Goal: Book appointment/travel/reservation

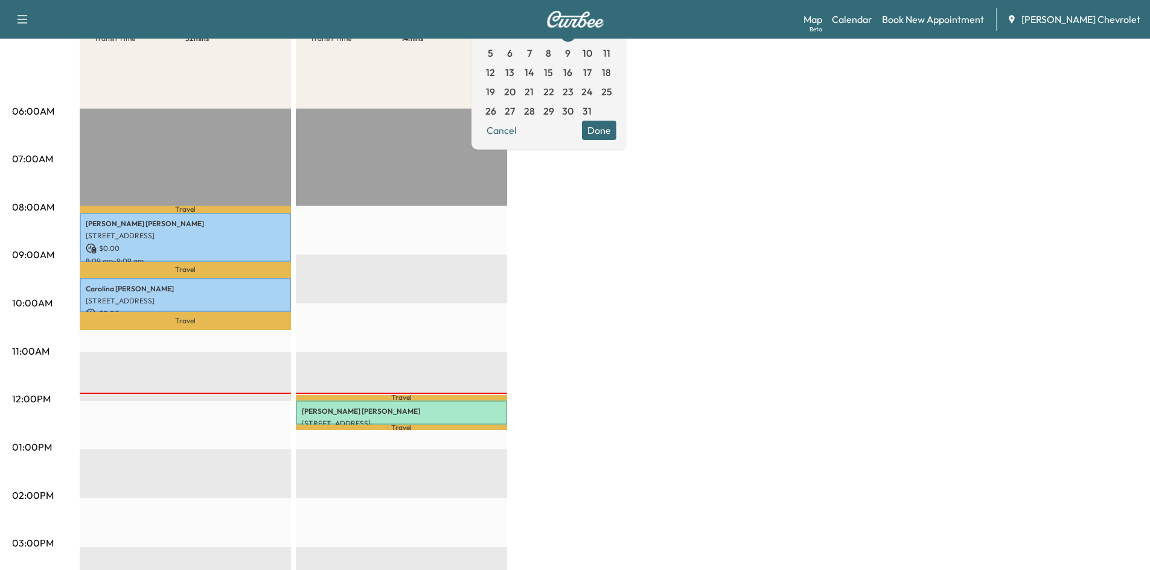
scroll to position [60, 0]
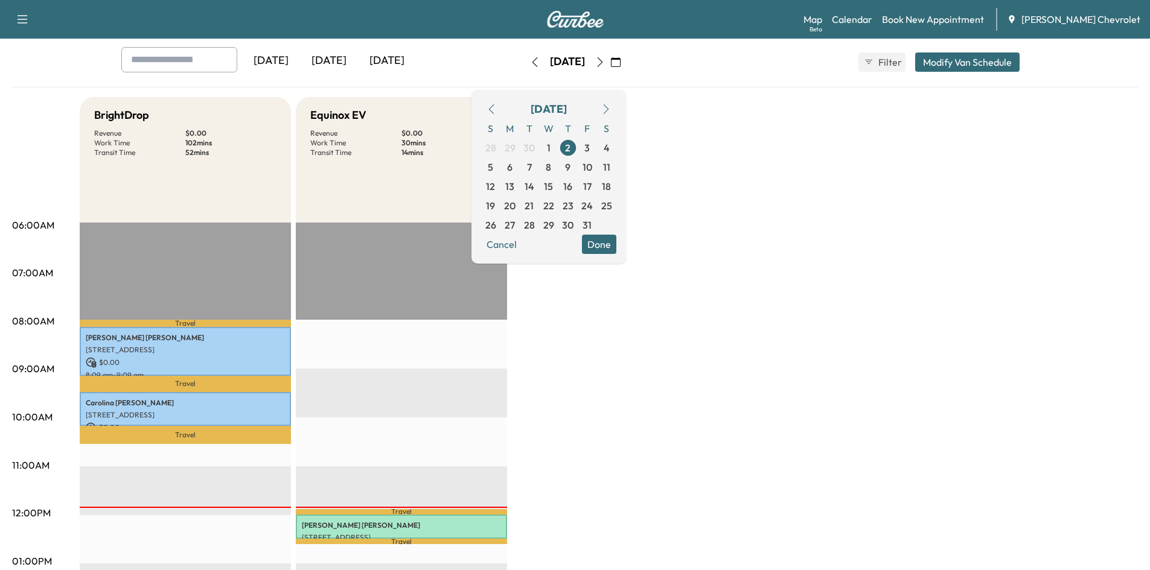
click at [610, 68] on button "button" at bounding box center [600, 62] width 21 height 19
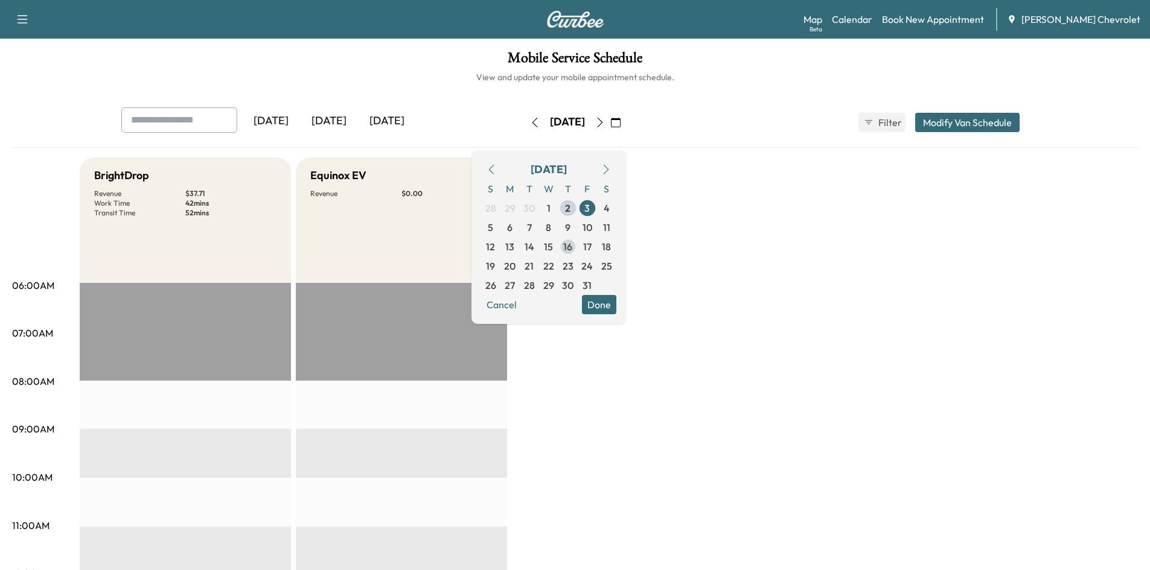
click at [572, 250] on span "16" at bounding box center [567, 247] width 9 height 14
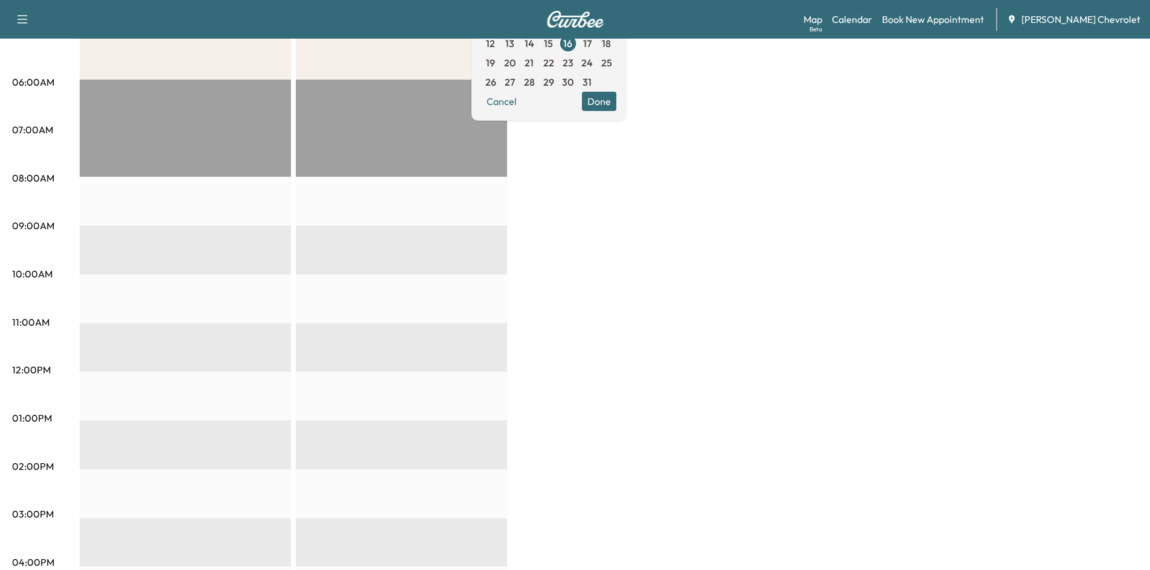
scroll to position [82, 0]
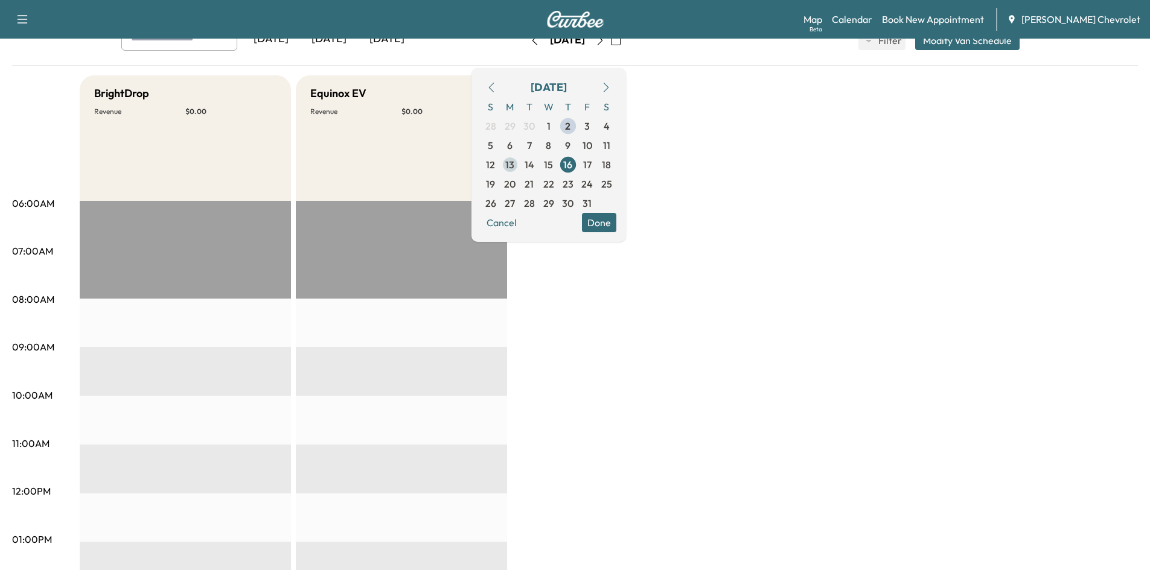
click at [520, 161] on span "13" at bounding box center [509, 164] width 19 height 19
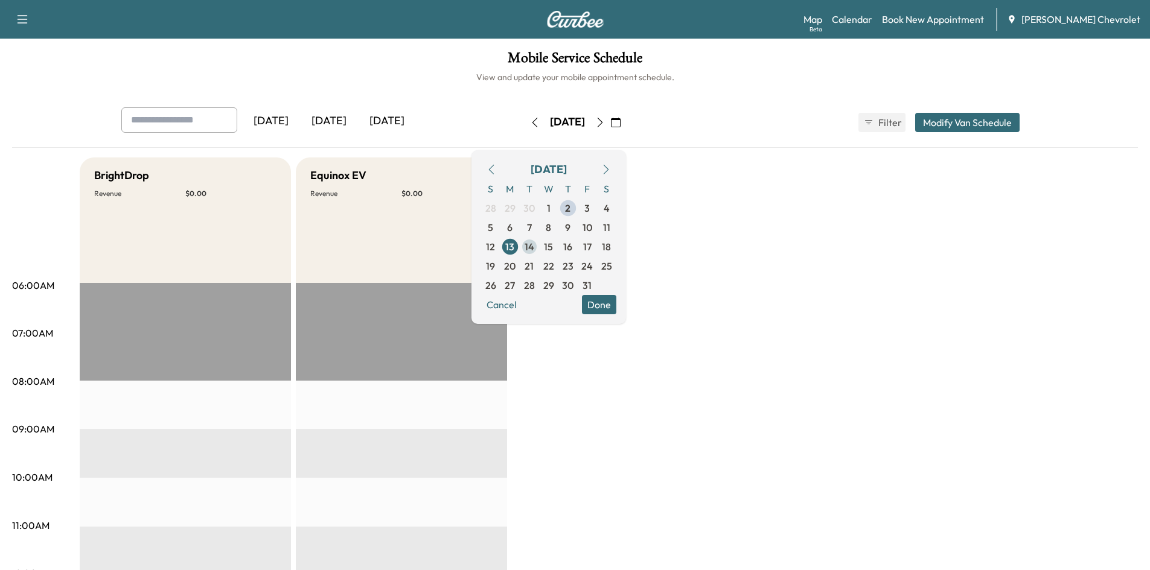
drag, startPoint x: 558, startPoint y: 249, endPoint x: 569, endPoint y: 249, distance: 10.9
click at [534, 249] on span "14" at bounding box center [529, 247] width 10 height 14
click at [553, 250] on span "15" at bounding box center [548, 247] width 9 height 14
click at [572, 246] on span "16" at bounding box center [567, 247] width 9 height 14
click at [591, 247] on span "17" at bounding box center [587, 247] width 8 height 14
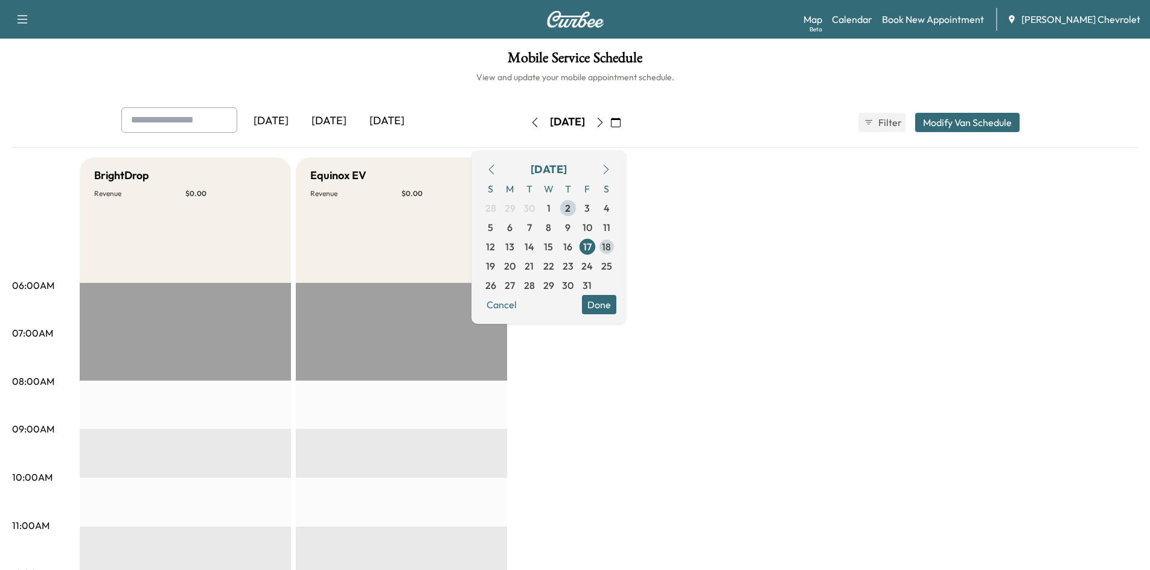
click at [616, 249] on span "18" at bounding box center [606, 246] width 19 height 19
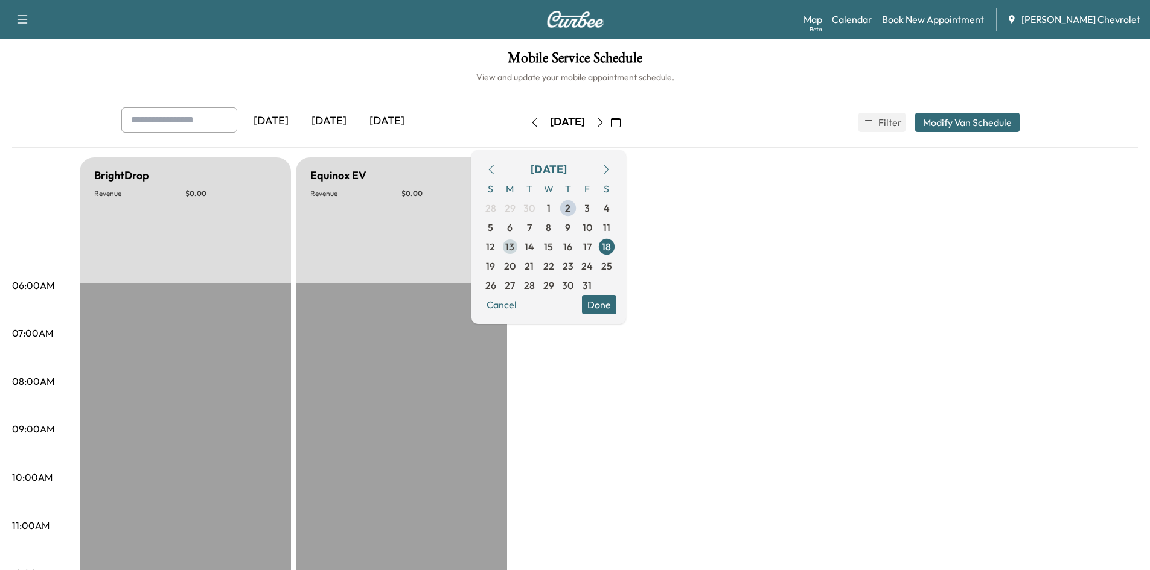
click at [514, 251] on span "13" at bounding box center [509, 247] width 9 height 14
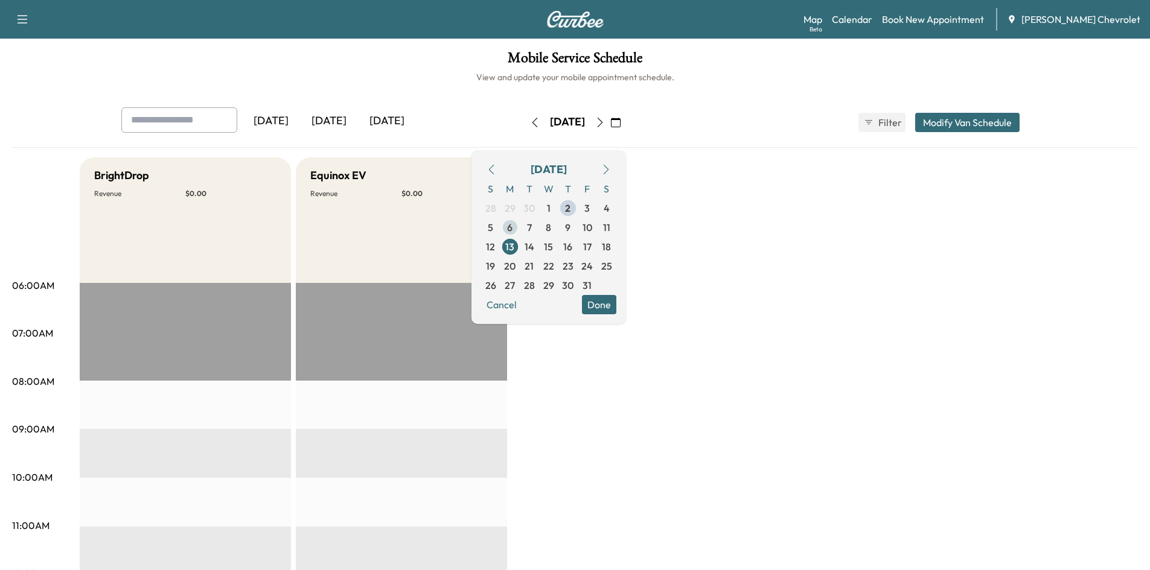
click at [520, 232] on span "6" at bounding box center [509, 227] width 19 height 19
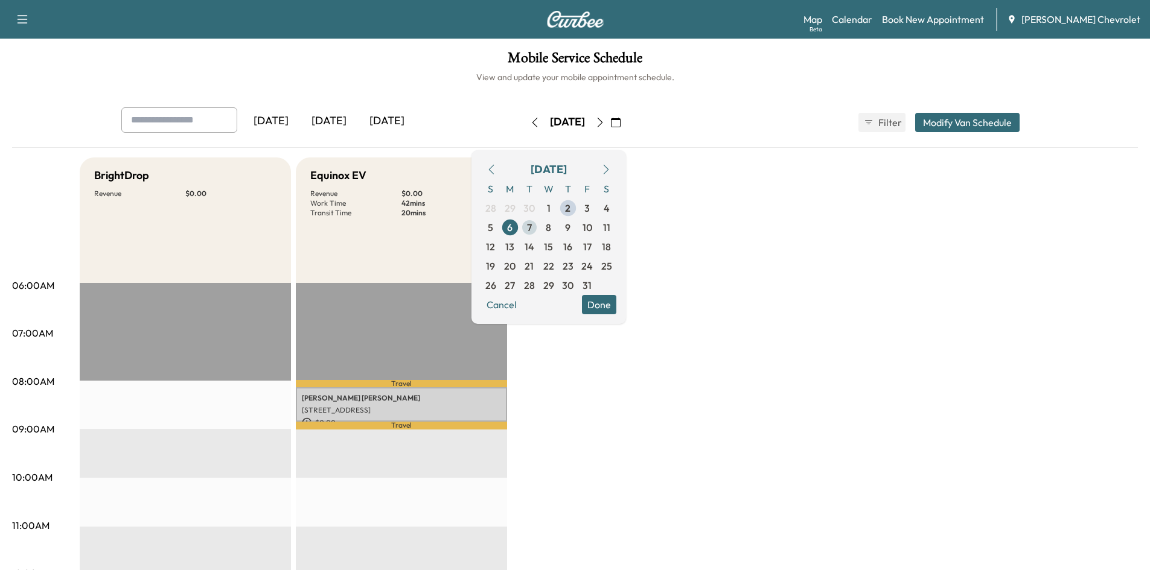
click at [539, 228] on span "7" at bounding box center [529, 227] width 19 height 19
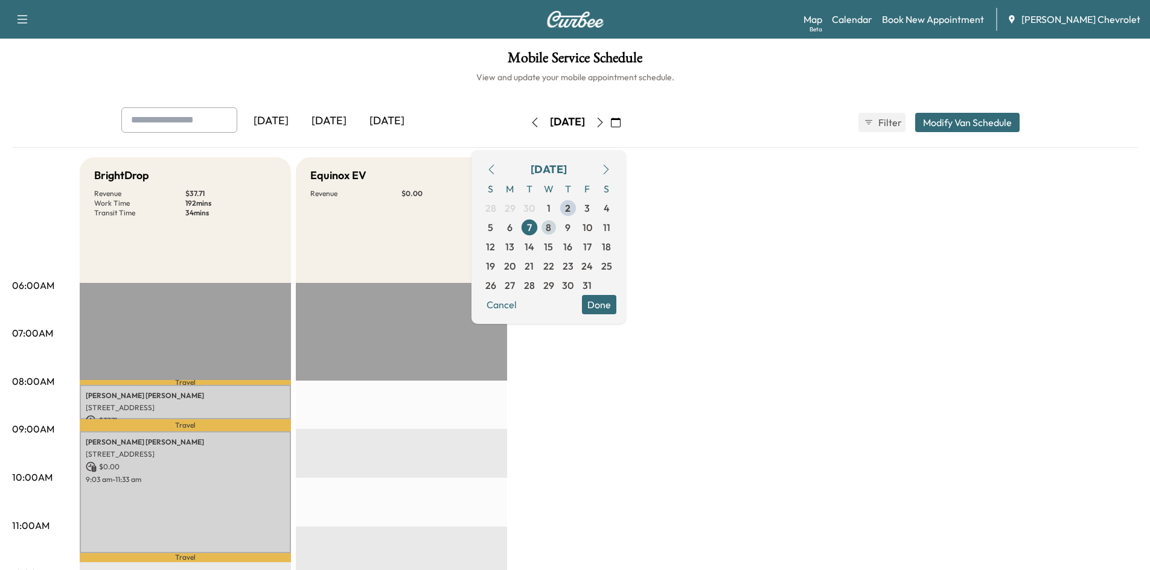
click at [551, 230] on span "8" at bounding box center [548, 227] width 5 height 14
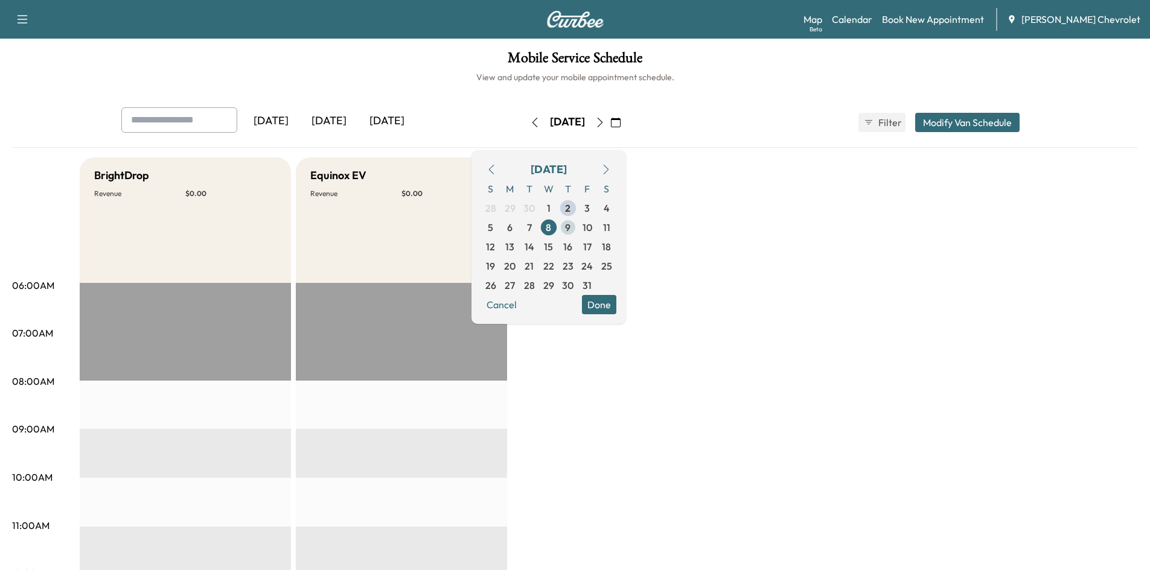
click at [570, 229] on span "9" at bounding box center [567, 227] width 5 height 14
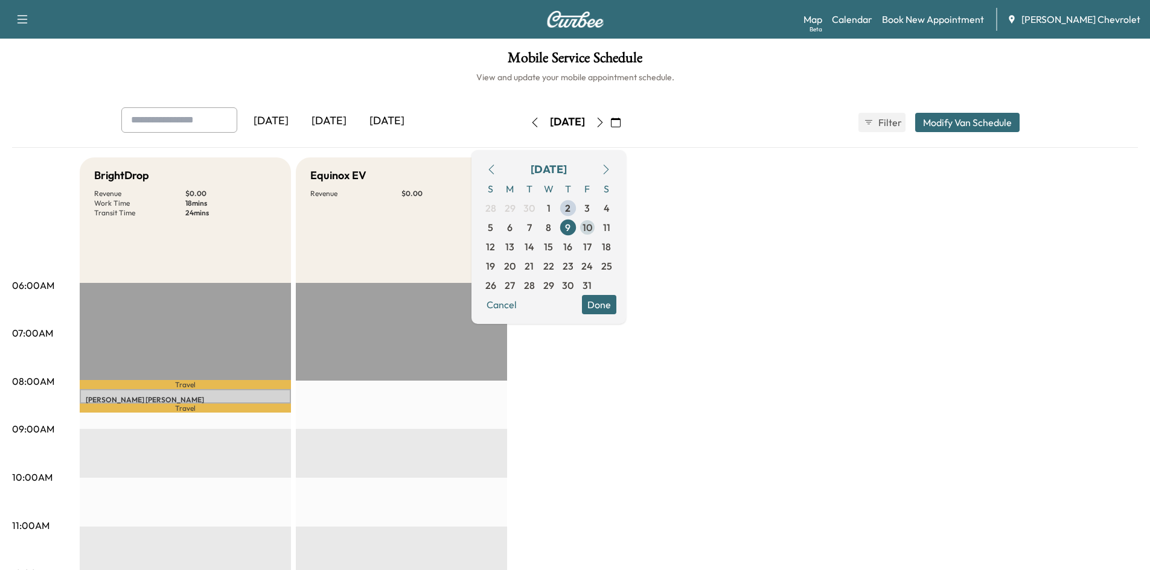
click at [592, 229] on span "10" at bounding box center [587, 227] width 10 height 14
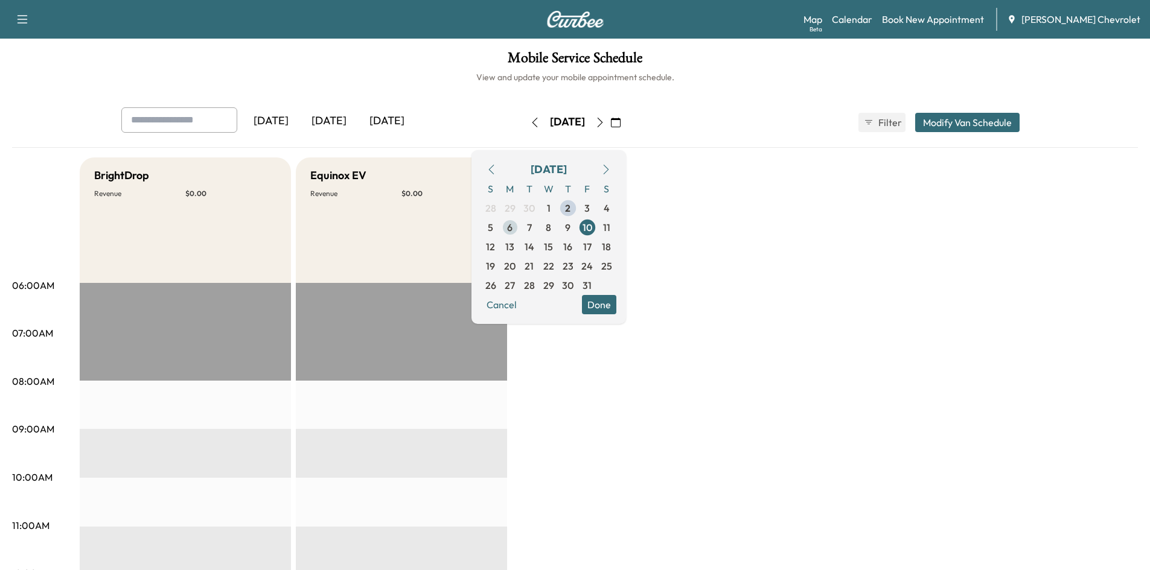
click at [512, 232] on span "6" at bounding box center [509, 227] width 5 height 14
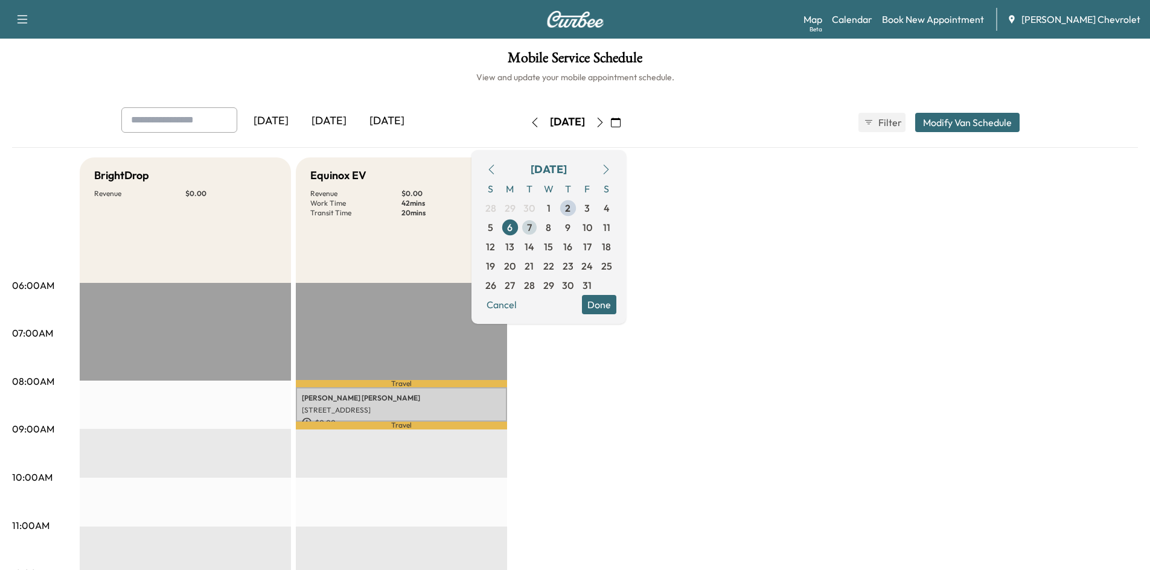
click at [532, 229] on span "7" at bounding box center [529, 227] width 5 height 14
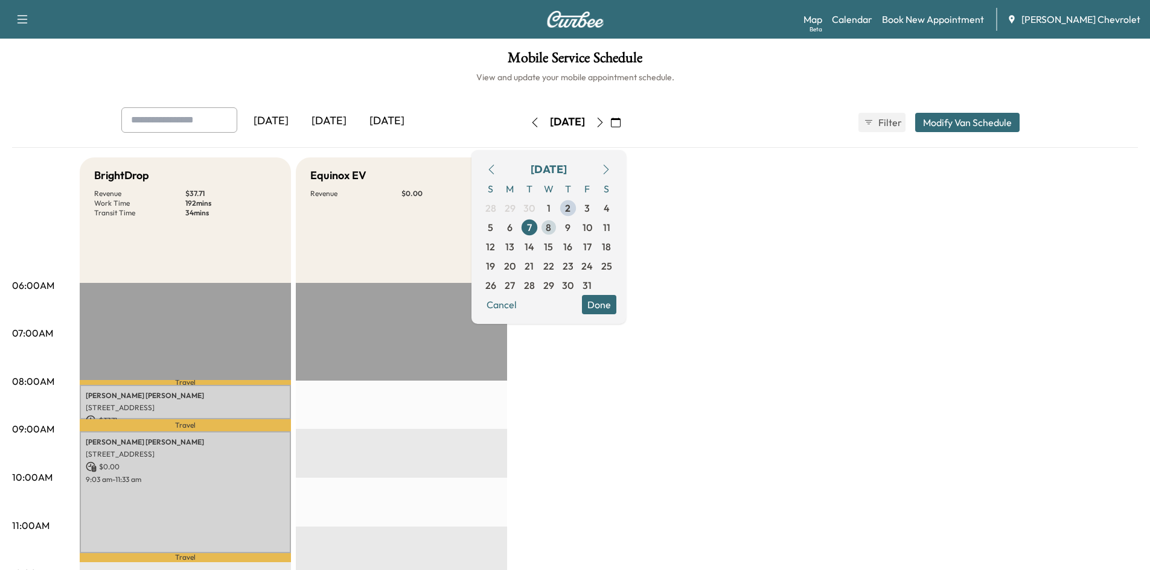
click at [558, 229] on span "8" at bounding box center [548, 227] width 19 height 19
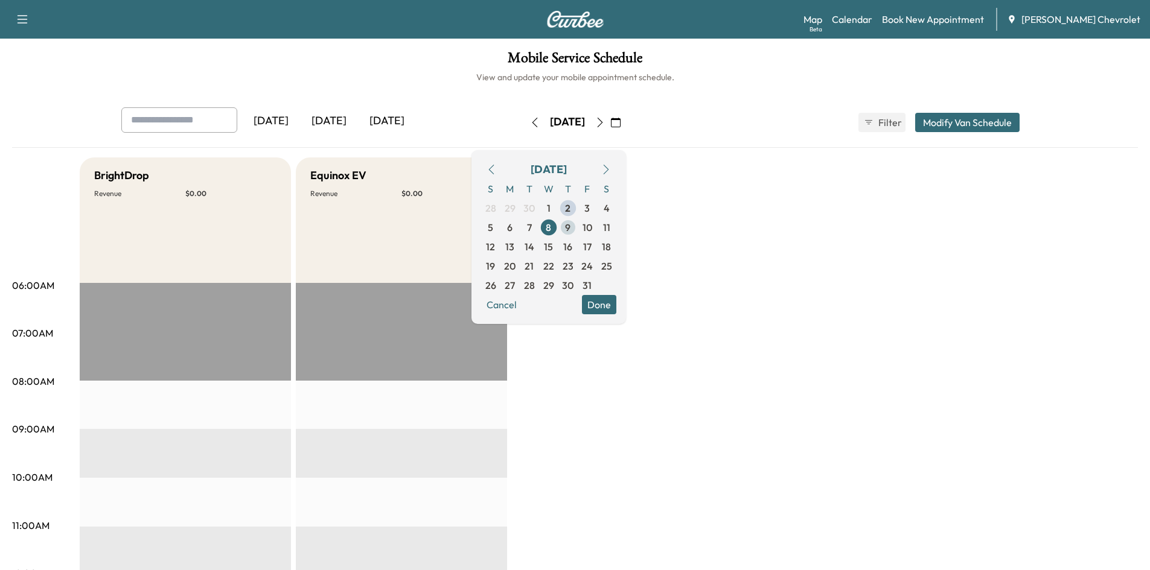
click at [578, 229] on span "9" at bounding box center [567, 227] width 19 height 19
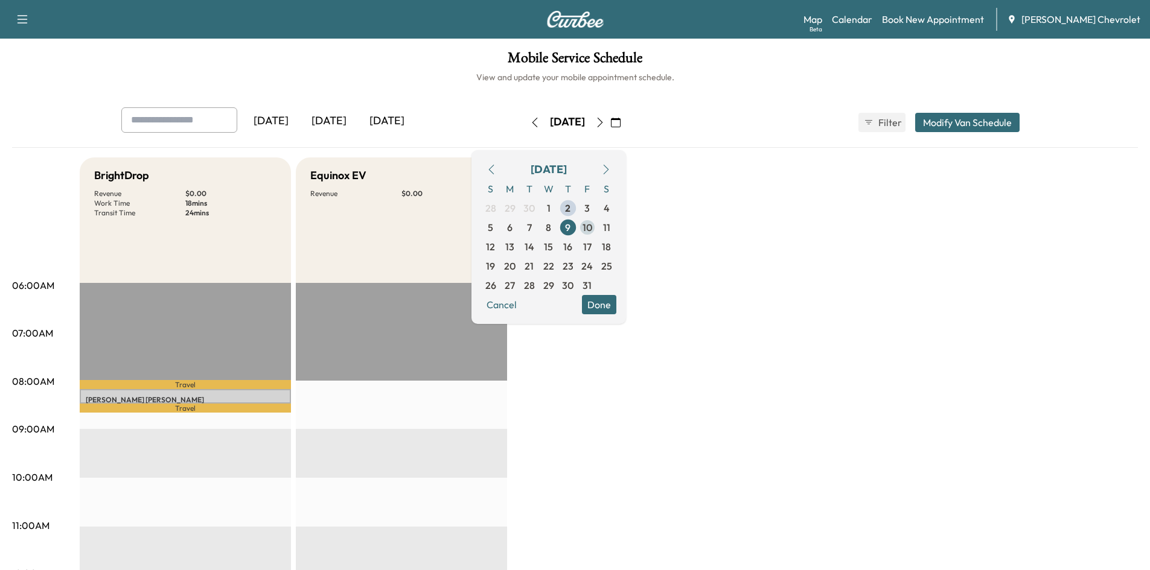
click at [597, 229] on span "10" at bounding box center [587, 227] width 19 height 19
